Goal: Task Accomplishment & Management: Manage account settings

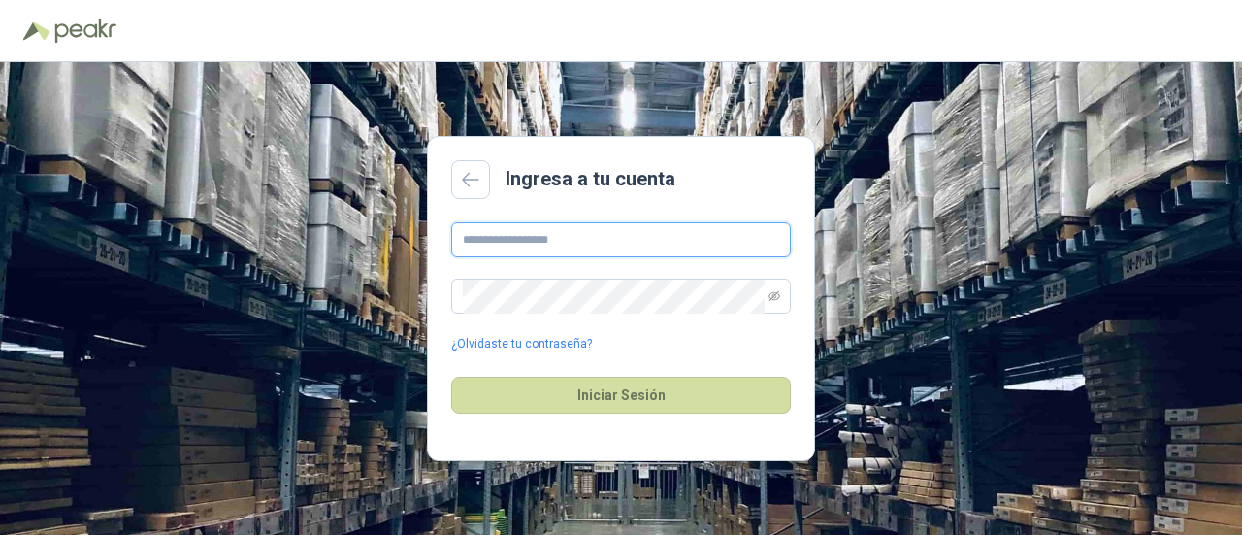
click at [651, 234] on input "text" at bounding box center [621, 239] width 340 height 35
type input "**********"
click at [776, 294] on icon "eye-invisible" at bounding box center [774, 296] width 12 height 12
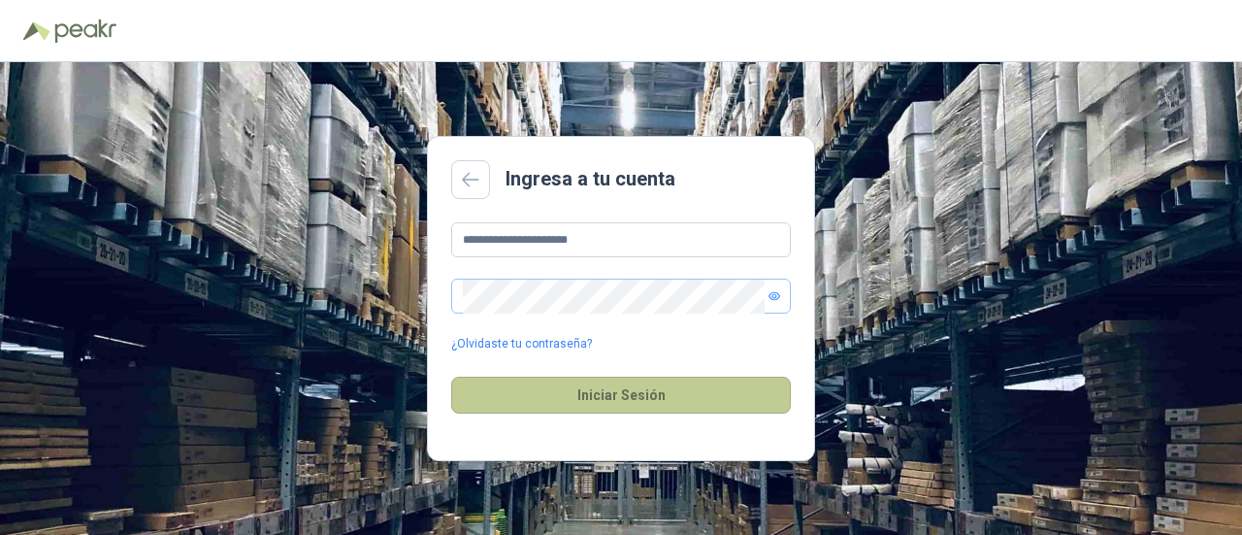
click at [667, 385] on button "Iniciar Sesión" at bounding box center [621, 394] width 340 height 37
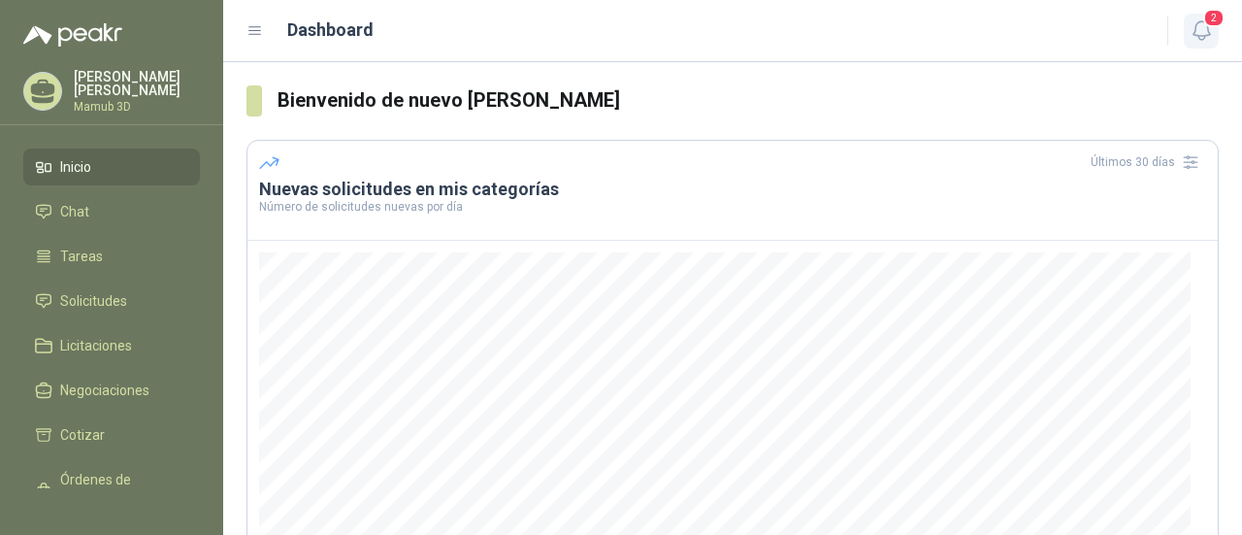
click at [1204, 33] on icon "button" at bounding box center [1201, 30] width 24 height 24
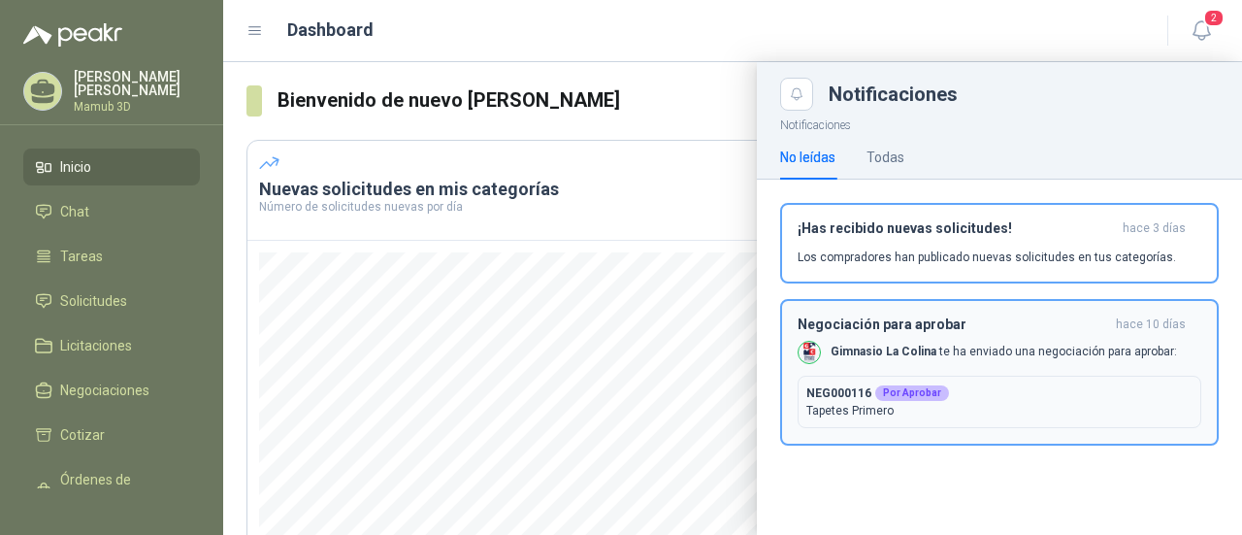
click at [957, 391] on p "NEG000116 Por Aprobar" at bounding box center [999, 392] width 386 height 17
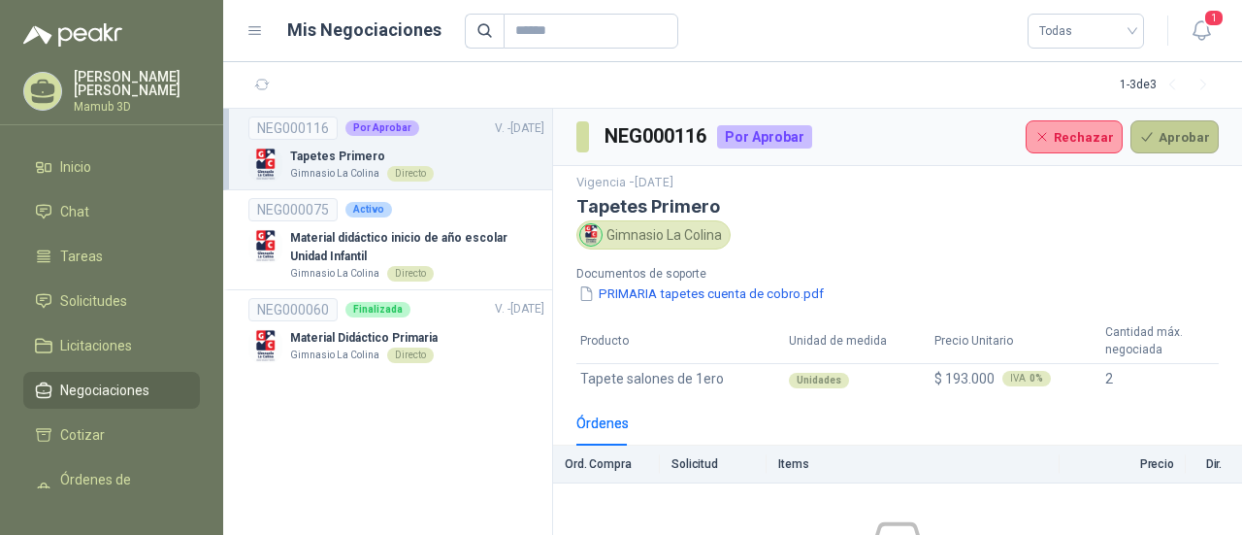
click at [1171, 143] on button "Aprobar" at bounding box center [1174, 136] width 88 height 33
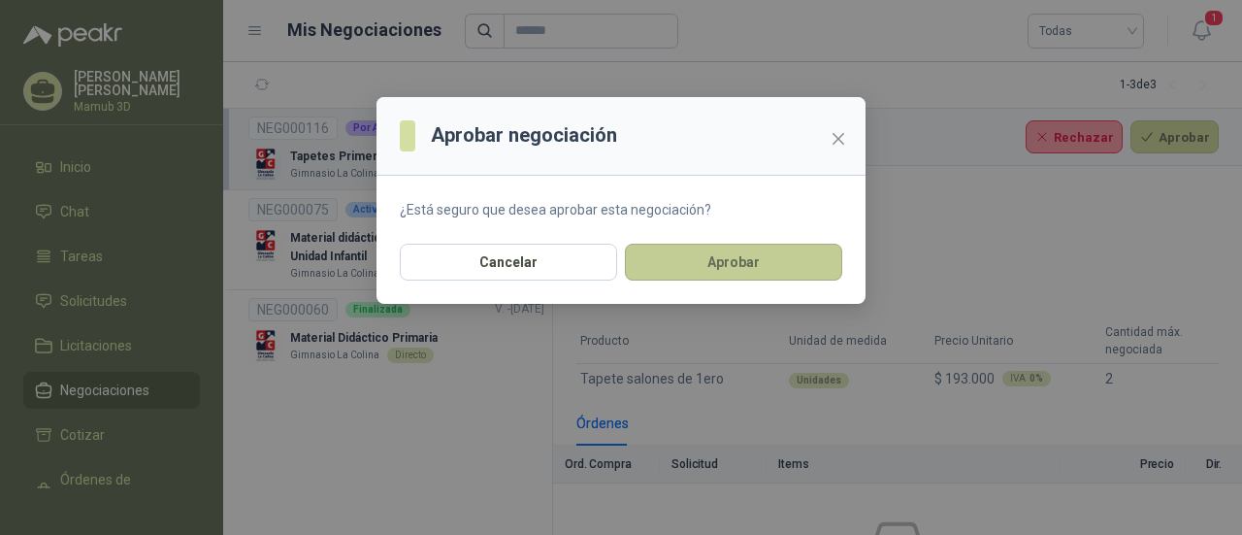
click at [758, 267] on button "Aprobar" at bounding box center [733, 261] width 217 height 37
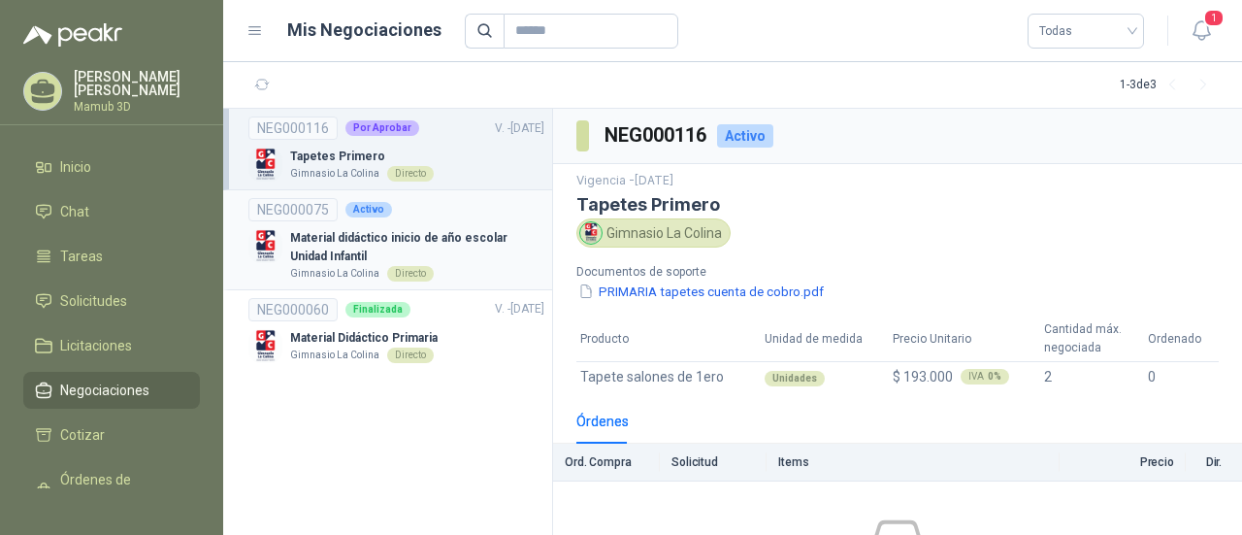
click at [482, 220] on div "NEG000075 Activo" at bounding box center [396, 209] width 296 height 23
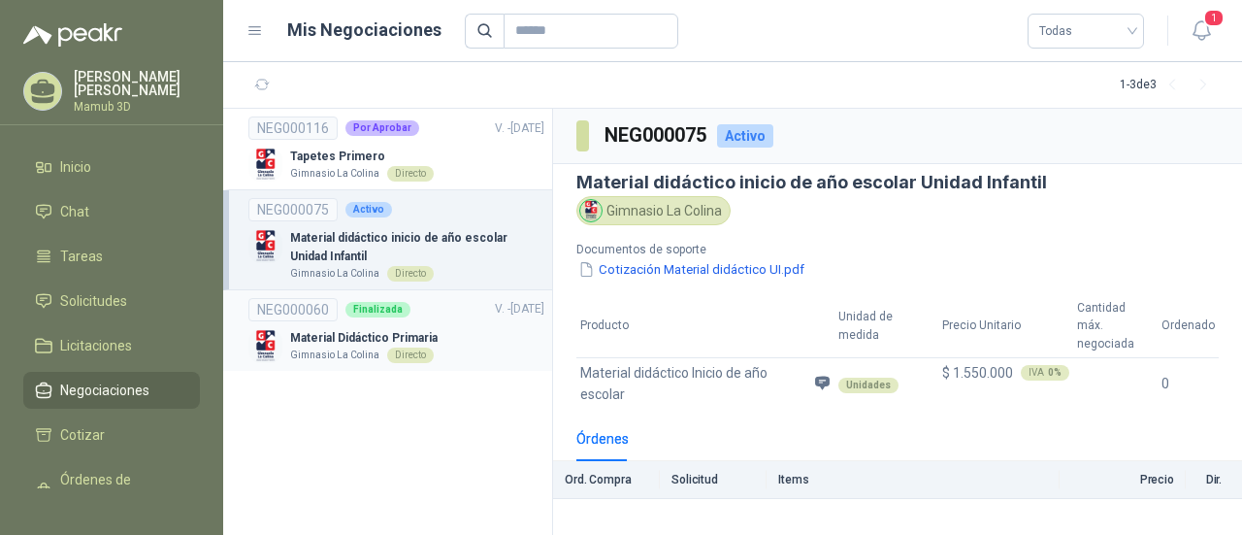
click at [457, 326] on link "NEG000060 Finalizada V. - [DATE] Material Didáctico Primaria Gimnasio La Colina…" at bounding box center [396, 330] width 296 height 65
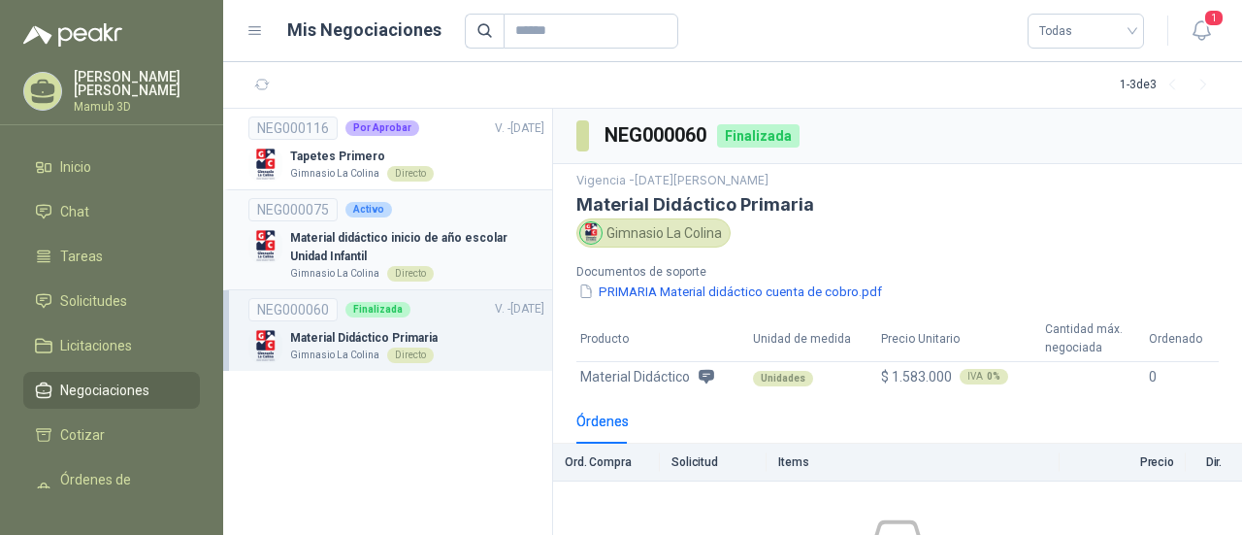
click at [452, 253] on p "Material didáctico inicio de año escolar Unidad Infantil" at bounding box center [417, 247] width 254 height 37
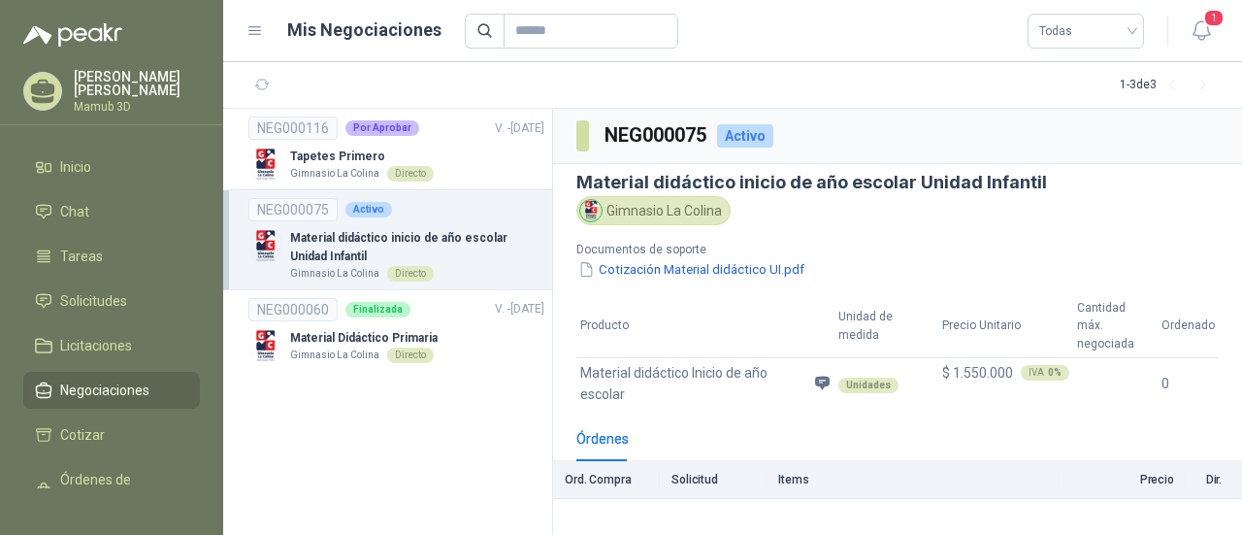
click at [345, 465] on section "NEG000116 Por Aprobar V. - [DATE] Tapetes Primero Gimnasio La Colina Directo NE…" at bounding box center [388, 322] width 330 height 426
